Goal: Find specific page/section: Find specific page/section

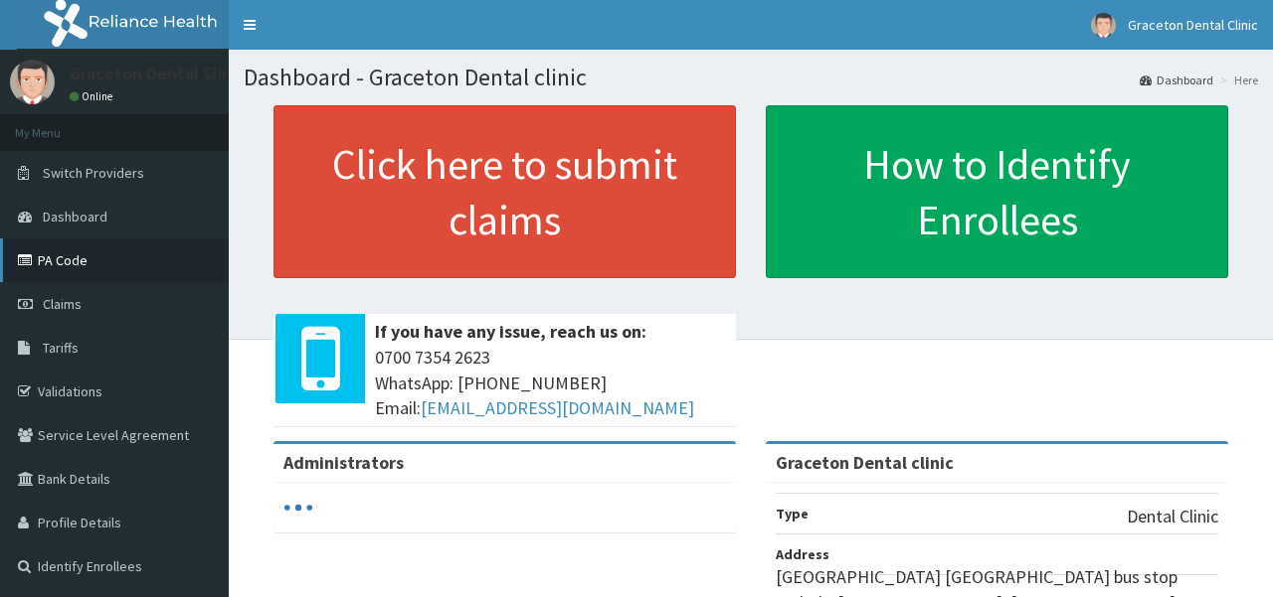
click at [73, 255] on link "PA Code" at bounding box center [114, 261] width 229 height 44
click at [46, 260] on link "PA Code" at bounding box center [114, 261] width 229 height 44
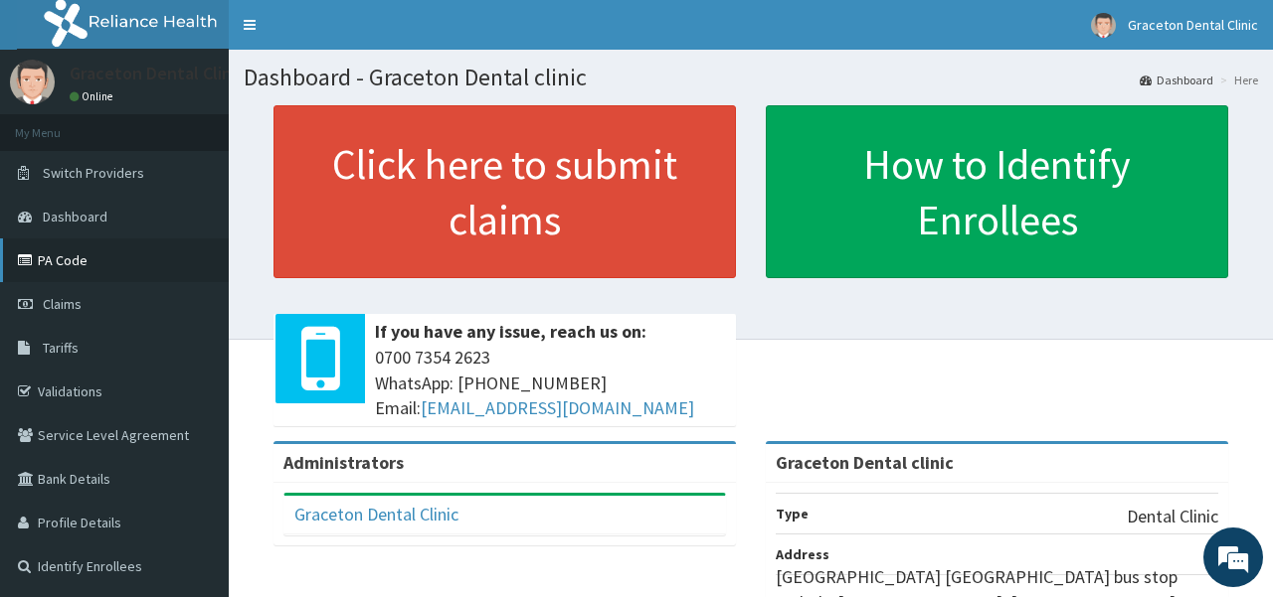
click at [46, 260] on link "PA Code" at bounding box center [114, 261] width 229 height 44
